Goal: Find specific page/section: Find specific page/section

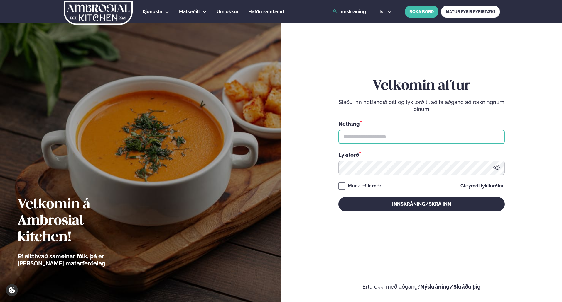
click at [388, 133] on input "text" at bounding box center [421, 137] width 166 height 14
click at [350, 133] on input "text" at bounding box center [421, 137] width 166 height 14
type input "**********"
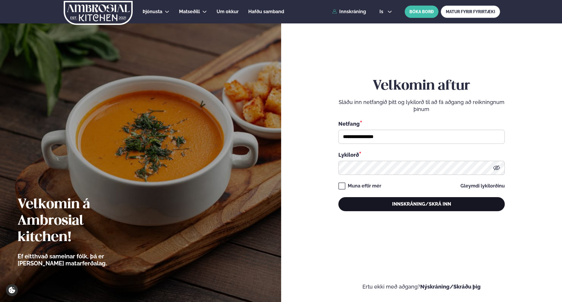
click at [442, 206] on button "Innskráning/Skrá inn" at bounding box center [421, 204] width 166 height 14
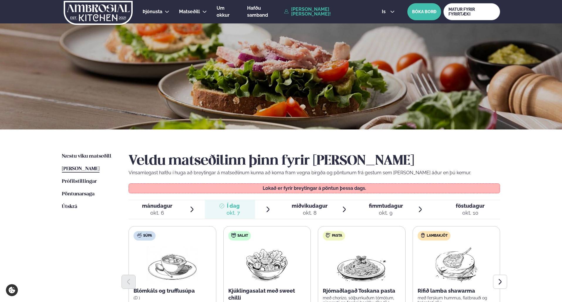
click at [325, 11] on link "[PERSON_NAME] [PERSON_NAME]!" at bounding box center [326, 11] width 84 height 9
click at [74, 172] on link "[PERSON_NAME] matseðill [PERSON_NAME]" at bounding box center [81, 169] width 38 height 7
click at [301, 209] on span "miðvikudagur" at bounding box center [310, 206] width 36 height 6
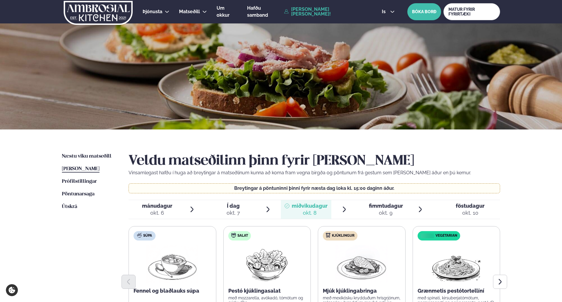
scroll to position [219, 0]
